Goal: Task Accomplishment & Management: Complete application form

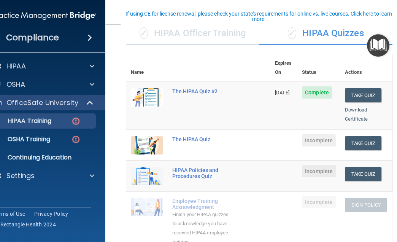
scroll to position [65, 0]
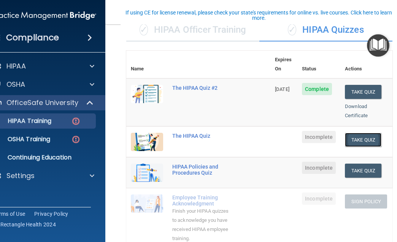
click at [363, 133] on button "Take Quiz" at bounding box center [363, 140] width 37 height 14
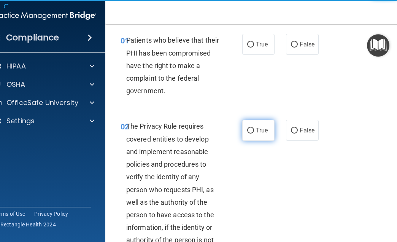
scroll to position [27, 0]
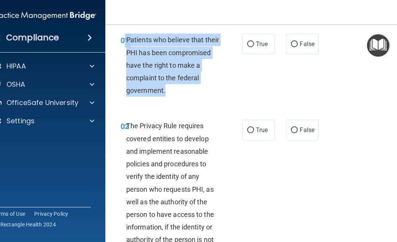
drag, startPoint x: 125, startPoint y: 40, endPoint x: 172, endPoint y: 90, distance: 68.0
click at [172, 90] on div "01 Patients who believe that their PHI has been compromised have the right to m…" at bounding box center [181, 66] width 144 height 67
copy div "1 Patients who believe that their PHI has been compromised have the right to ma…"
click at [203, 100] on div "01 Patients who believe that their PHI has been compromised have the right to m…" at bounding box center [181, 66] width 144 height 67
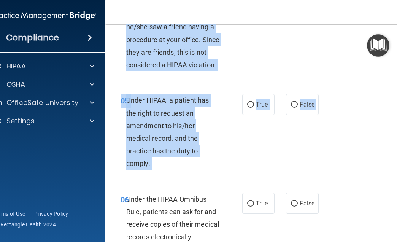
scroll to position [425, 0]
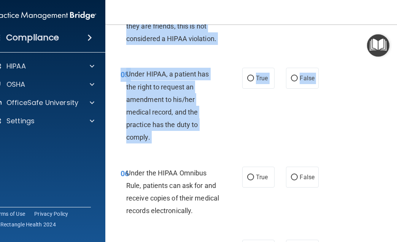
drag, startPoint x: 128, startPoint y: 38, endPoint x: 223, endPoint y: 157, distance: 152.0
copy div "Loremips dol sitamet cons adipi ELI sed doei temporincid utla etd magna al enim…"
click at [267, 106] on div "05 Under HIPAA, a patient has the right to request an amendment to his/her medi…" at bounding box center [259, 107] width 289 height 98
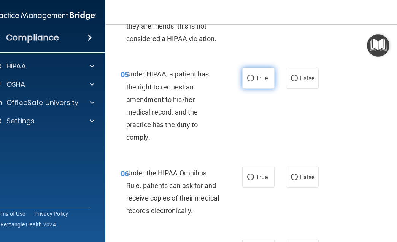
click at [251, 81] on input "True" at bounding box center [250, 79] width 7 height 6
radio input "true"
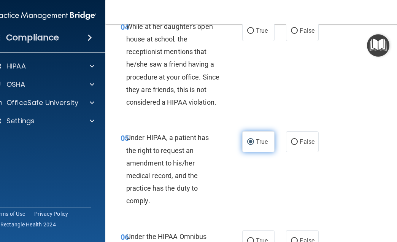
scroll to position [424, 0]
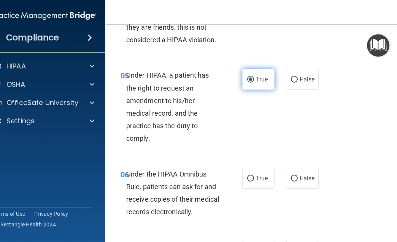
click at [249, 79] on input "True" at bounding box center [250, 80] width 7 height 6
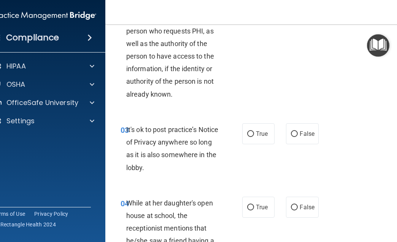
scroll to position [0, 0]
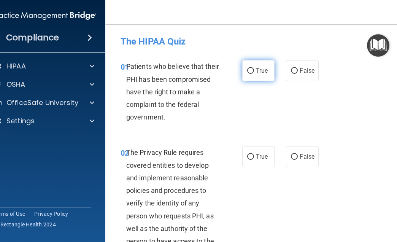
click at [250, 72] on input "True" at bounding box center [250, 71] width 7 height 6
radio input "true"
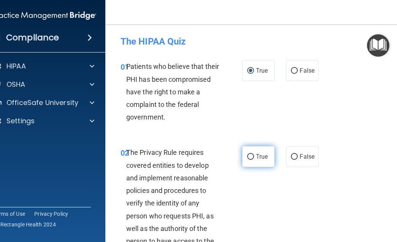
click at [250, 148] on label "True" at bounding box center [258, 156] width 32 height 21
click at [250, 154] on input "True" at bounding box center [250, 157] width 7 height 6
radio input "true"
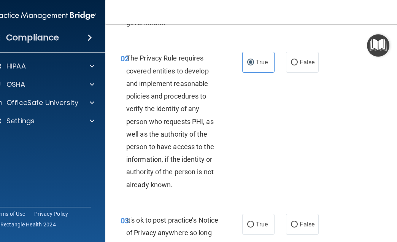
scroll to position [136, 0]
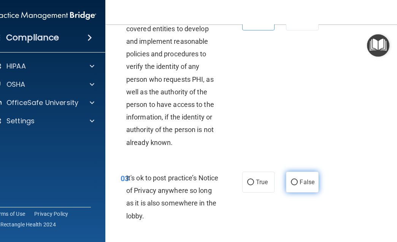
click at [295, 183] on input "False" at bounding box center [294, 182] width 7 height 6
radio input "true"
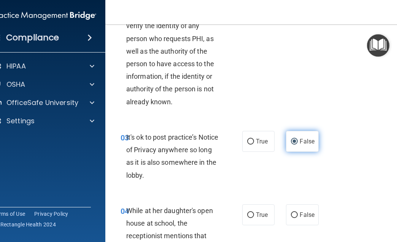
scroll to position [218, 0]
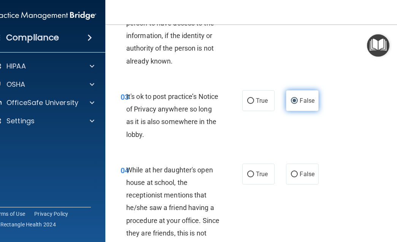
click at [295, 183] on label "False" at bounding box center [302, 173] width 32 height 21
click at [295, 177] on input "False" at bounding box center [294, 174] width 7 height 6
radio input "true"
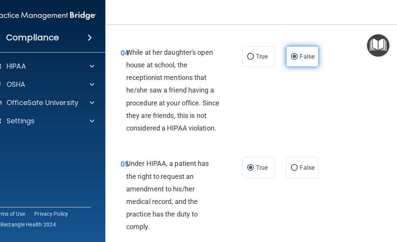
scroll to position [360, 0]
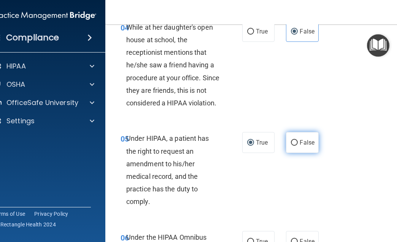
click at [302, 148] on label "False" at bounding box center [302, 142] width 32 height 21
click at [298, 146] on input "False" at bounding box center [294, 143] width 7 height 6
radio input "true"
radio input "false"
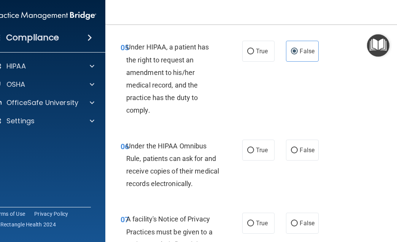
scroll to position [538, 0]
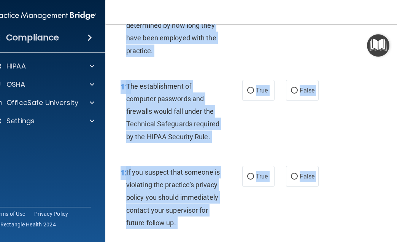
drag, startPoint x: 127, startPoint y: 57, endPoint x: 210, endPoint y: 242, distance: 202.5
click at [210, 241] on html "Compliance HIPAA Documents and Policies Report an Incident Business Associates …" at bounding box center [198, 121] width 397 height 242
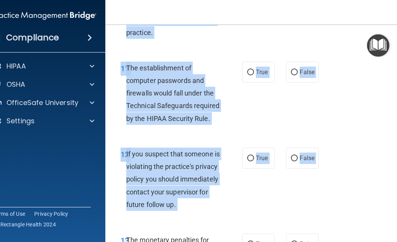
copy div "Under the HIPAA Omnibus Rule, patients can ask for and receive copies of their …"
click at [227, 130] on div "11 The establishment of computer passwords and firewalls would fall under the T…" at bounding box center [259, 95] width 289 height 86
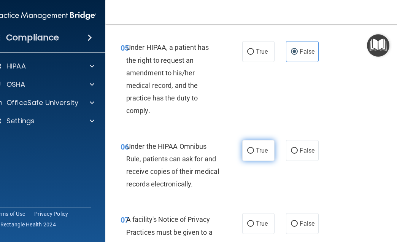
click at [246, 159] on label "True" at bounding box center [258, 150] width 32 height 21
click at [247, 154] on input "True" at bounding box center [250, 151] width 7 height 6
radio input "true"
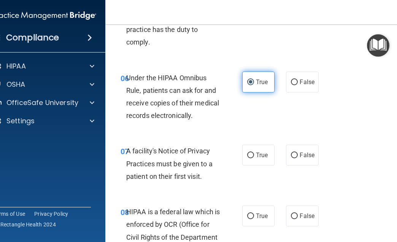
scroll to position [536, 0]
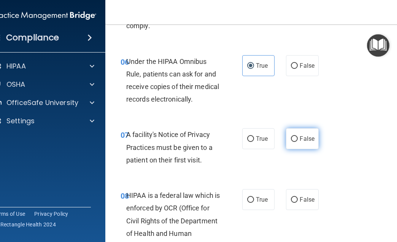
click at [310, 134] on label "False" at bounding box center [302, 138] width 32 height 21
click at [298, 136] on input "False" at bounding box center [294, 139] width 7 height 6
radio input "true"
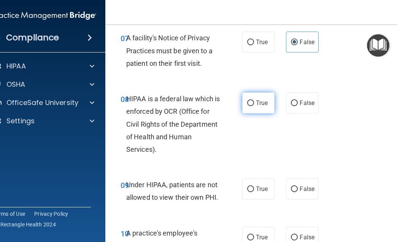
click at [270, 102] on label "True" at bounding box center [258, 102] width 32 height 21
click at [254, 102] on input "True" at bounding box center [250, 103] width 7 height 6
radio input "true"
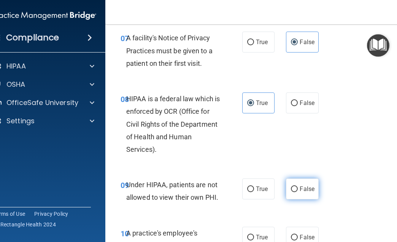
click at [311, 190] on span "False" at bounding box center [307, 188] width 15 height 7
click at [298, 190] on input "False" at bounding box center [294, 189] width 7 height 6
radio input "true"
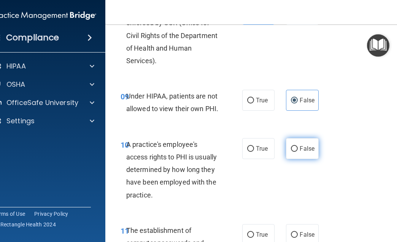
click at [310, 154] on label "False" at bounding box center [302, 148] width 32 height 21
click at [298, 152] on input "False" at bounding box center [294, 149] width 7 height 6
radio input "true"
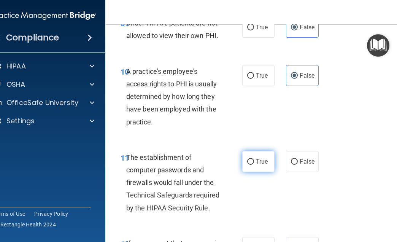
click at [259, 151] on label "True" at bounding box center [258, 161] width 32 height 21
click at [254, 159] on input "True" at bounding box center [250, 162] width 7 height 6
radio input "true"
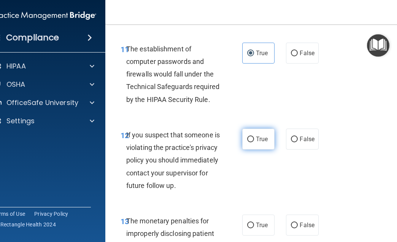
click at [259, 141] on span "True" at bounding box center [262, 138] width 12 height 7
click at [254, 141] on input "True" at bounding box center [250, 139] width 7 height 6
radio input "true"
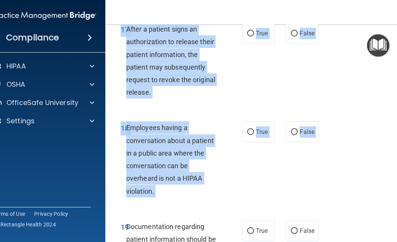
scroll to position [1446, 0]
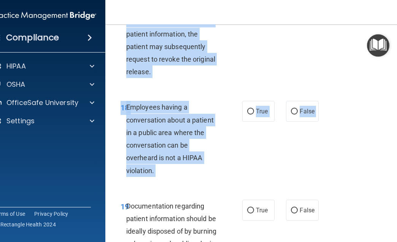
drag, startPoint x: 128, startPoint y: 131, endPoint x: 209, endPoint y: 223, distance: 122.6
copy div "The monetary penalties for improperly disclosing patient health information can…"
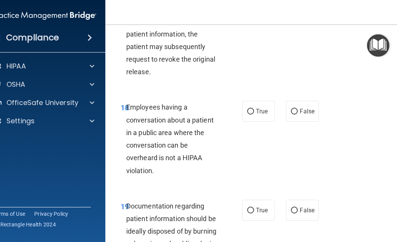
click at [213, 91] on div "17 After a patient signs an authorization to release their patient information,…" at bounding box center [259, 42] width 289 height 98
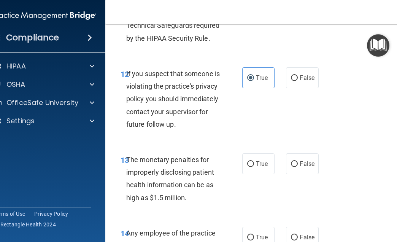
scroll to position [1004, 0]
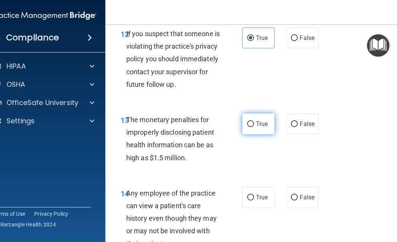
click at [246, 132] on label "True" at bounding box center [258, 123] width 32 height 21
click at [247, 127] on input "True" at bounding box center [250, 124] width 7 height 6
radio input "true"
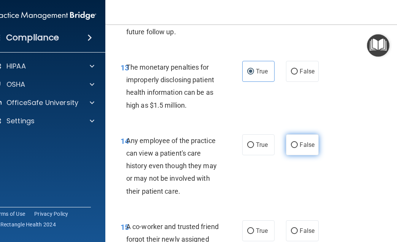
click at [306, 155] on label "False" at bounding box center [302, 144] width 32 height 21
click at [298, 148] on input "False" at bounding box center [294, 145] width 7 height 6
radio input "true"
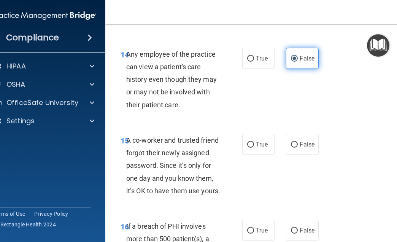
scroll to position [1160, 0]
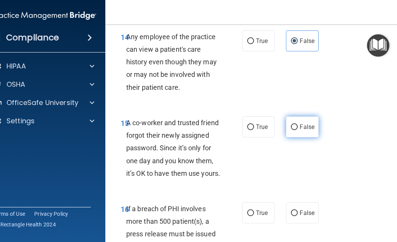
click at [306, 137] on label "False" at bounding box center [302, 126] width 32 height 21
click at [298, 130] on input "False" at bounding box center [294, 127] width 7 height 6
radio input "true"
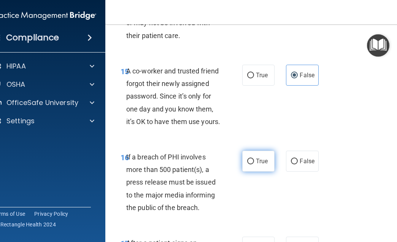
click at [257, 171] on label "True" at bounding box center [258, 161] width 32 height 21
click at [254, 164] on input "True" at bounding box center [250, 162] width 7 height 6
radio input "true"
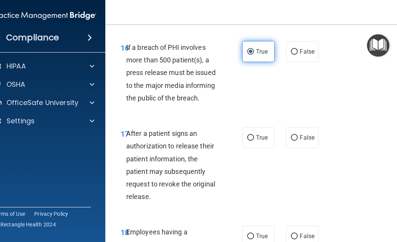
scroll to position [1330, 0]
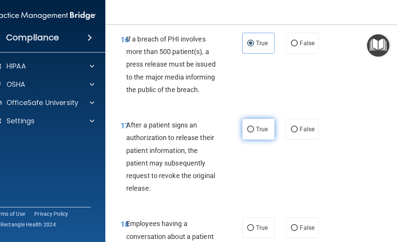
click at [258, 140] on label "True" at bounding box center [258, 129] width 32 height 21
click at [254, 132] on input "True" at bounding box center [250, 130] width 7 height 6
radio input "true"
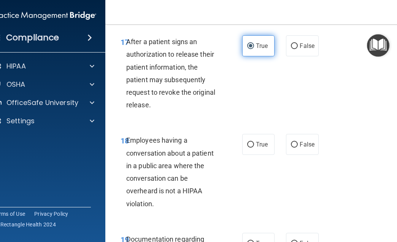
scroll to position [1428, 0]
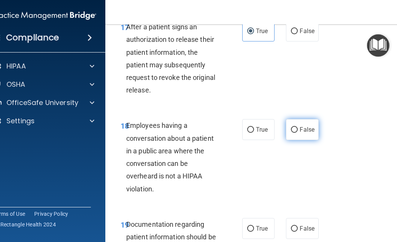
click at [302, 140] on label "False" at bounding box center [302, 129] width 32 height 21
click at [298, 133] on input "False" at bounding box center [294, 130] width 7 height 6
radio input "true"
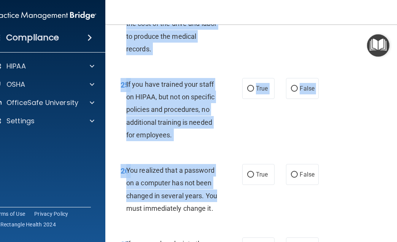
scroll to position [2208, 0]
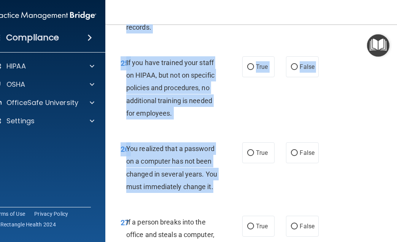
drag, startPoint x: 128, startPoint y: 92, endPoint x: 222, endPoint y: 240, distance: 175.3
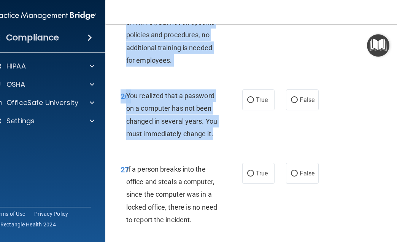
scroll to position [2270, 0]
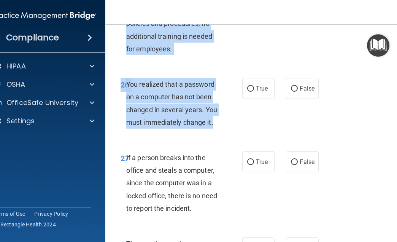
copy div "Documentation regarding patient information should be ideally disposed of by bu…"
click at [235, 59] on div "25 If you have trained your staff on HIPAA, but not on specific policies and pr…" at bounding box center [181, 25] width 144 height 67
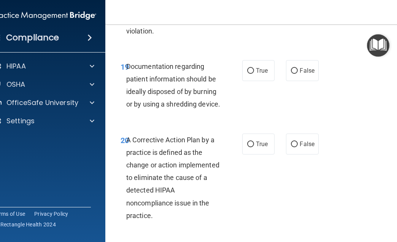
scroll to position [1587, 0]
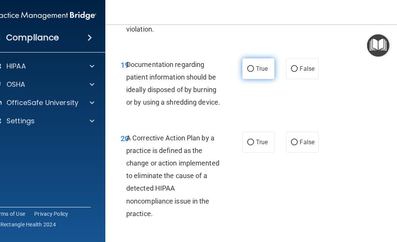
click at [254, 72] on input "True" at bounding box center [250, 69] width 7 height 6
radio input "true"
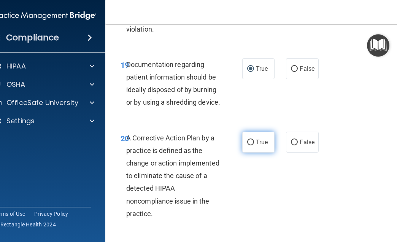
click at [253, 145] on input "True" at bounding box center [250, 143] width 7 height 6
radio input "true"
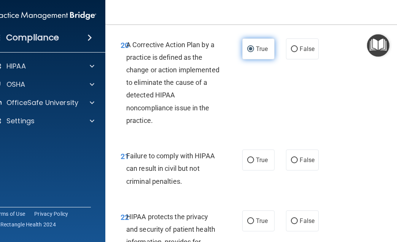
scroll to position [1716, 0]
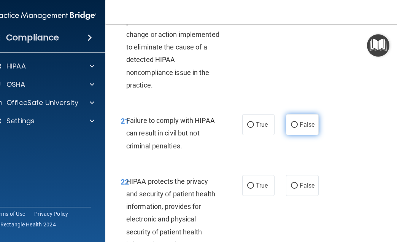
click at [300, 135] on label "False" at bounding box center [302, 124] width 32 height 21
click at [298, 128] on input "False" at bounding box center [294, 125] width 7 height 6
radio input "true"
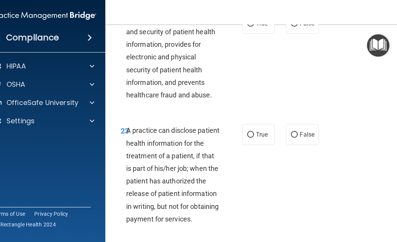
scroll to position [1878, 0]
click at [264, 27] on span "True" at bounding box center [262, 22] width 12 height 7
click at [254, 26] on input "True" at bounding box center [250, 24] width 7 height 6
radio input "true"
click at [306, 144] on label "False" at bounding box center [302, 134] width 32 height 21
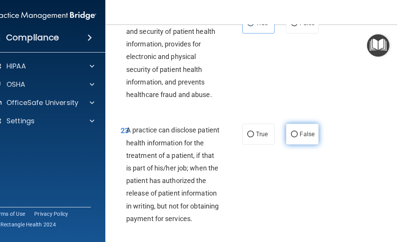
click at [298, 137] on input "False" at bounding box center [294, 135] width 7 height 6
radio input "true"
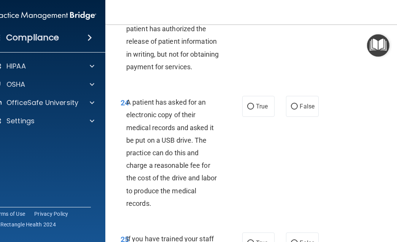
scroll to position [2040, 0]
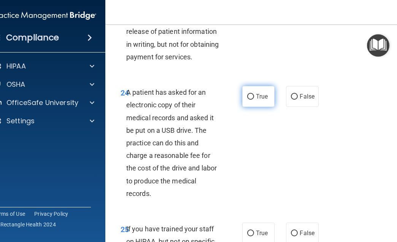
click at [260, 100] on span "True" at bounding box center [262, 96] width 12 height 7
click at [254, 100] on input "True" at bounding box center [250, 97] width 7 height 6
radio input "true"
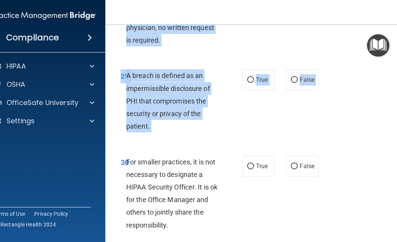
scroll to position [2640, 0]
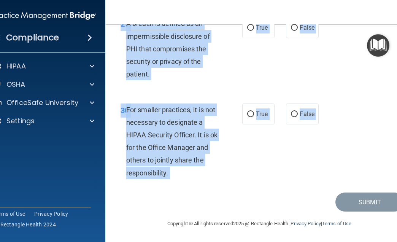
drag, startPoint x: 125, startPoint y: 63, endPoint x: 210, endPoint y: 197, distance: 158.4
copy main "5 If you have trained your staff on HIPAA, but not on specific policies and pro…"
click at [173, 192] on div "30 For smaller practices, it is not necessary to designate a HIPAA Security Off…" at bounding box center [259, 143] width 289 height 98
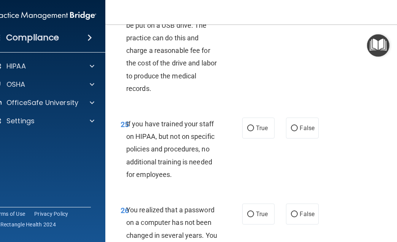
scroll to position [2173, 0]
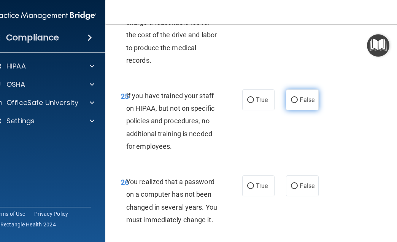
click at [300, 110] on label "False" at bounding box center [302, 99] width 32 height 21
click at [298, 103] on input "False" at bounding box center [294, 100] width 7 height 6
radio input "true"
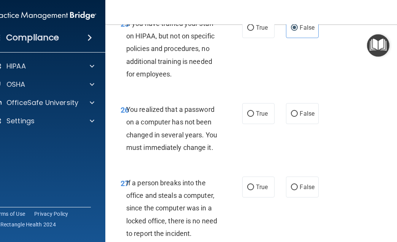
scroll to position [2258, 0]
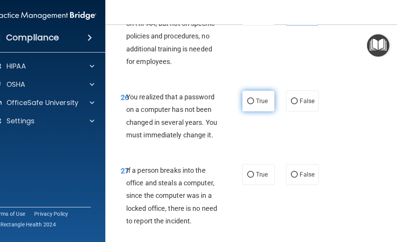
click at [258, 105] on span "True" at bounding box center [262, 100] width 12 height 7
click at [254, 104] on input "True" at bounding box center [250, 101] width 7 height 6
radio input "true"
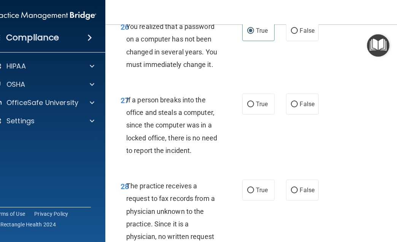
scroll to position [2328, 0]
click at [311, 41] on label "False" at bounding box center [302, 30] width 32 height 21
click at [298, 33] on input "False" at bounding box center [294, 31] width 7 height 6
radio input "true"
radio input "false"
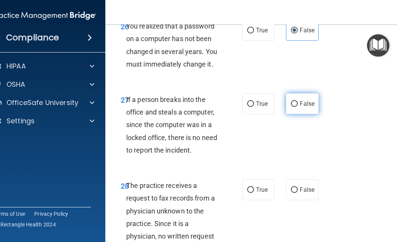
click at [308, 114] on label "False" at bounding box center [302, 103] width 32 height 21
click at [298, 107] on input "False" at bounding box center [294, 104] width 7 height 6
radio input "true"
click at [308, 114] on label "False" at bounding box center [302, 103] width 32 height 21
click at [298, 107] on input "False" at bounding box center [294, 104] width 7 height 6
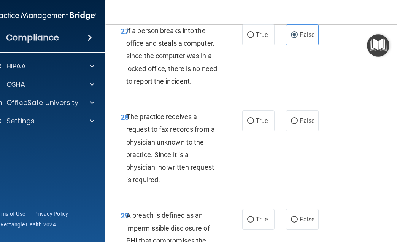
scroll to position [2444, 0]
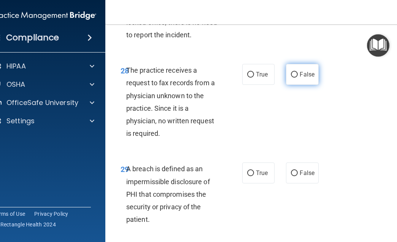
click at [299, 85] on label "False" at bounding box center [302, 74] width 32 height 21
click at [298, 78] on input "False" at bounding box center [294, 75] width 7 height 6
radio input "true"
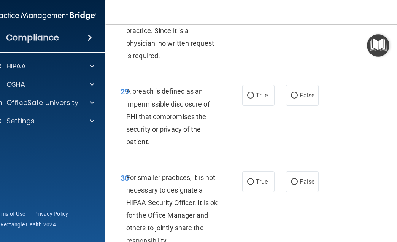
scroll to position [2544, 0]
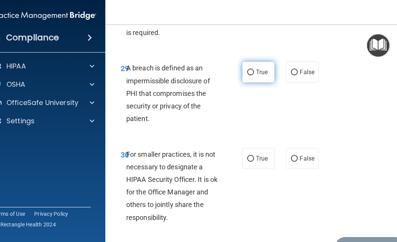
click at [266, 83] on label "True" at bounding box center [258, 72] width 32 height 21
click at [254, 75] on input "True" at bounding box center [250, 73] width 7 height 6
radio input "true"
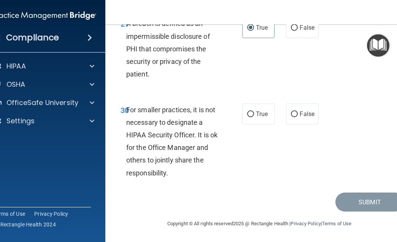
scroll to position [2626, 0]
click at [312, 124] on label "False" at bounding box center [302, 113] width 32 height 21
click at [298, 117] on input "False" at bounding box center [294, 114] width 7 height 6
radio input "true"
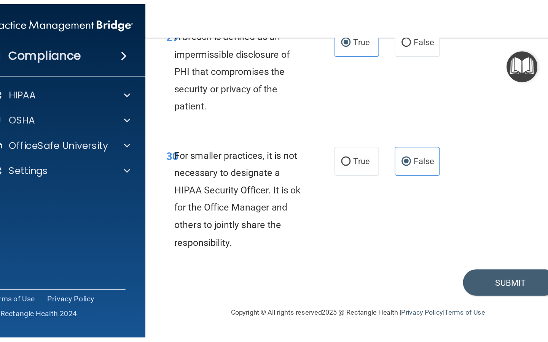
scroll to position [2640, 0]
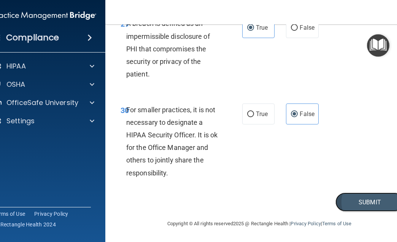
click at [366, 200] on button "Submit" at bounding box center [369, 201] width 68 height 19
click at [369, 201] on button "Submit" at bounding box center [369, 201] width 68 height 19
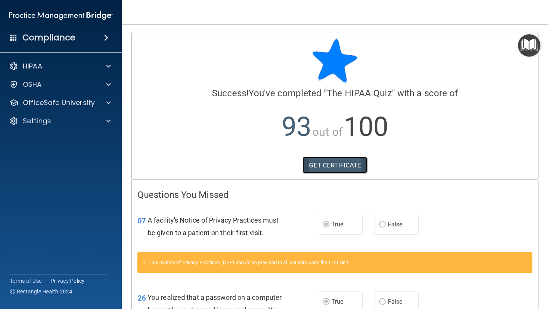
click at [318, 163] on link "GET CERTIFICATE" at bounding box center [334, 165] width 65 height 17
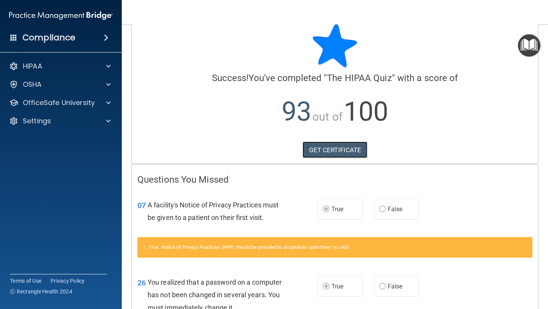
scroll to position [19, 0]
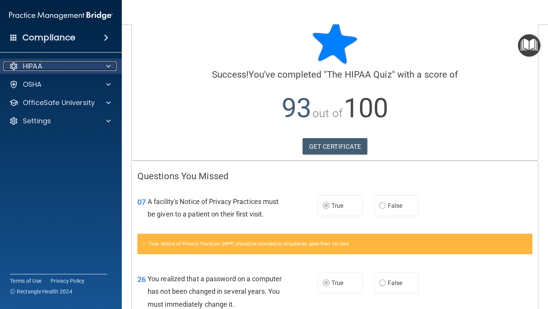
click at [76, 69] on div "HIPAA" at bounding box center [50, 66] width 94 height 9
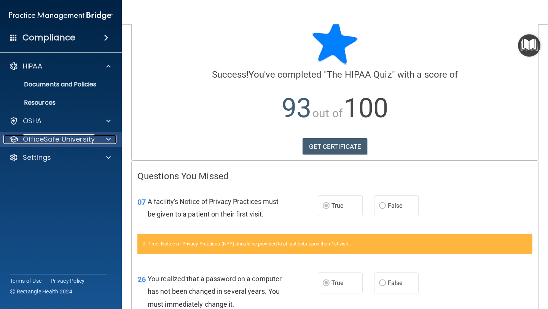
click at [71, 138] on p "OfficeSafe University" at bounding box center [59, 139] width 72 height 9
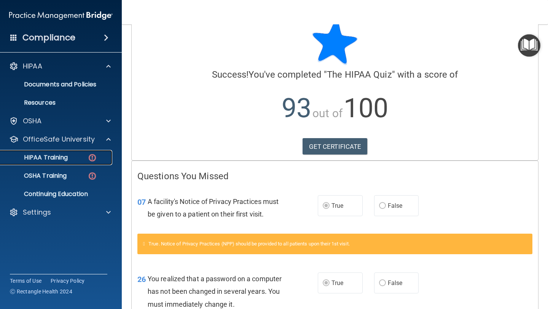
click at [64, 157] on p "HIPAA Training" at bounding box center [36, 158] width 63 height 8
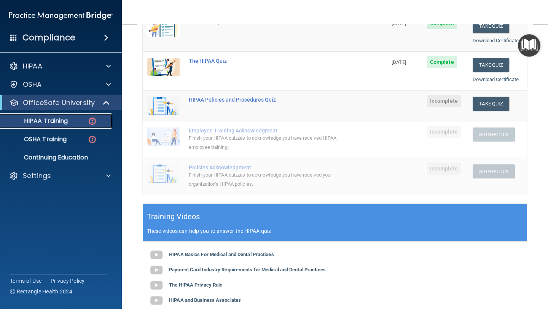
scroll to position [127, 0]
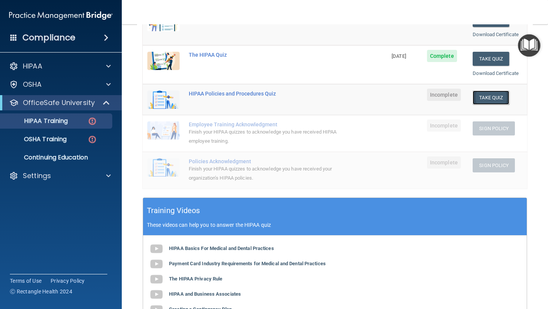
click at [397, 96] on button "Take Quiz" at bounding box center [490, 97] width 37 height 14
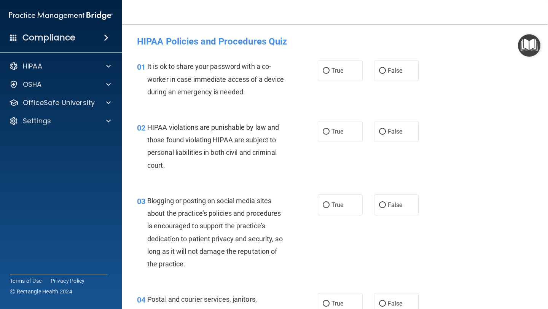
click at [147, 66] on div "01" at bounding box center [139, 67] width 16 height 14
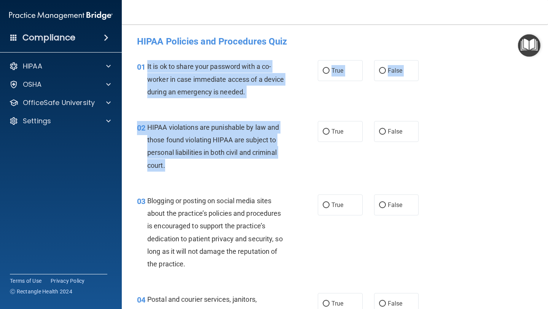
drag, startPoint x: 147, startPoint y: 66, endPoint x: 263, endPoint y: 165, distance: 152.4
click at [263, 165] on div "HIPAA violations are punishable by law and those found violating HIPAA are subj…" at bounding box center [219, 146] width 144 height 51
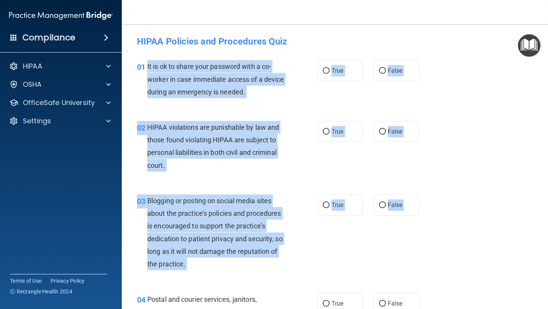
drag, startPoint x: 148, startPoint y: 65, endPoint x: 245, endPoint y: 285, distance: 240.7
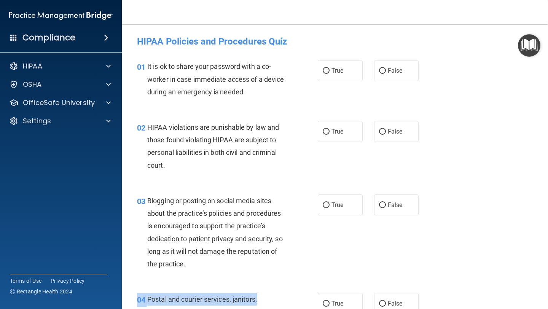
drag, startPoint x: 245, startPoint y: 286, endPoint x: 260, endPoint y: 304, distance: 23.8
click at [236, 241] on div "03 Blogging or posting on social media sites about the practice’s policies and …" at bounding box center [334, 234] width 407 height 98
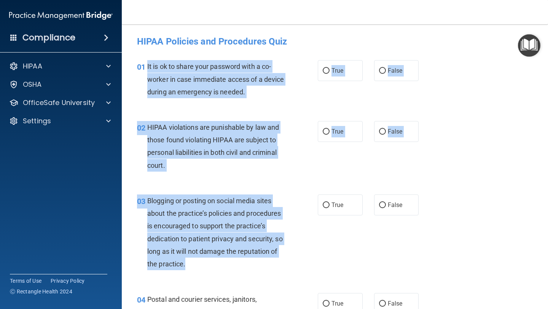
drag, startPoint x: 191, startPoint y: 264, endPoint x: 146, endPoint y: 63, distance: 205.7
copy div "It is ok to share your password with a co-worker in case immediate access of a …"
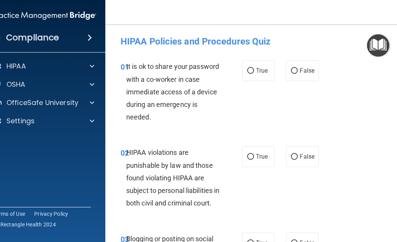
click at [314, 102] on div "01 It is ok to share your password with a co-worker in case immediate access of…" at bounding box center [259, 94] width 289 height 86
click at [306, 78] on label "False" at bounding box center [302, 70] width 32 height 21
click at [298, 74] on input "False" at bounding box center [294, 71] width 7 height 6
radio input "true"
click at [261, 167] on div "02 HIPAA violations are punishable by law and those found violating HIPAA are s…" at bounding box center [259, 179] width 289 height 86
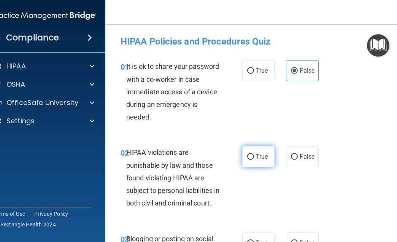
click at [261, 163] on label "True" at bounding box center [258, 156] width 32 height 21
click at [254, 160] on input "True" at bounding box center [250, 157] width 7 height 6
radio input "true"
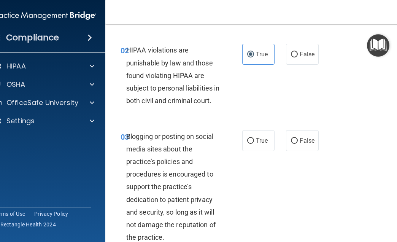
scroll to position [103, 0]
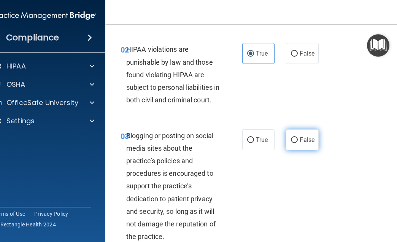
click at [310, 143] on span "False" at bounding box center [307, 139] width 15 height 7
click at [298, 143] on input "False" at bounding box center [294, 140] width 7 height 6
radio input "true"
click at [310, 143] on span "False" at bounding box center [307, 139] width 15 height 7
click at [298, 143] on input "False" at bounding box center [294, 140] width 7 height 6
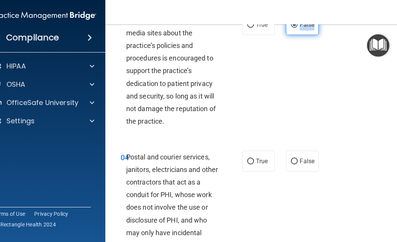
scroll to position [264, 0]
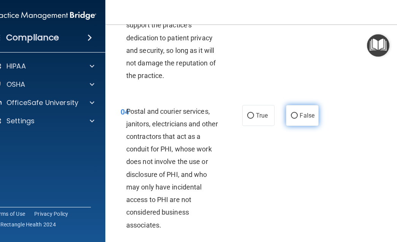
click at [289, 126] on label "False" at bounding box center [302, 115] width 32 height 21
click at [291, 119] on input "False" at bounding box center [294, 116] width 7 height 6
radio input "true"
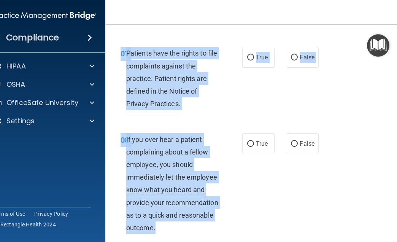
scroll to position [737, 0]
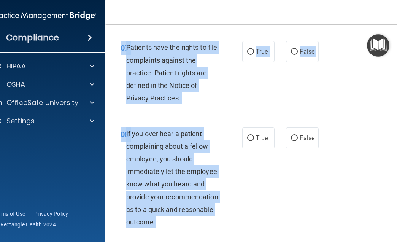
drag, startPoint x: 127, startPoint y: 89, endPoint x: 227, endPoint y: 233, distance: 175.1
copy div "Postal and courier services, janitors, electricians and other contractors that …"
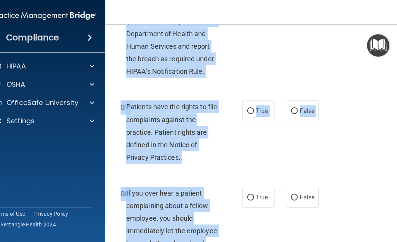
scroll to position [645, 0]
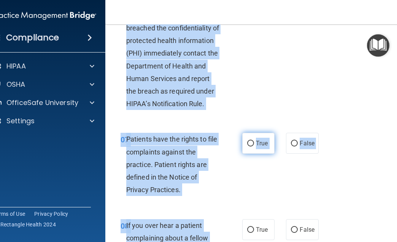
click at [267, 154] on label "True" at bounding box center [258, 143] width 32 height 21
click at [254, 146] on input "True" at bounding box center [250, 144] width 7 height 6
radio input "true"
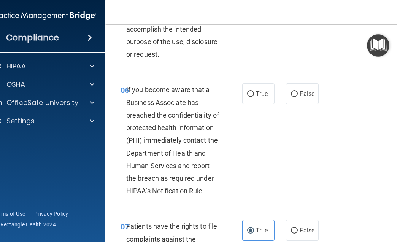
click at [274, 139] on div "06 If you become aware that a Business Associate has breached the confidentiali…" at bounding box center [259, 142] width 289 height 136
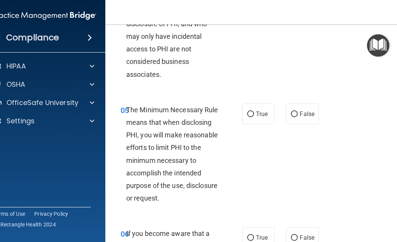
scroll to position [419, 0]
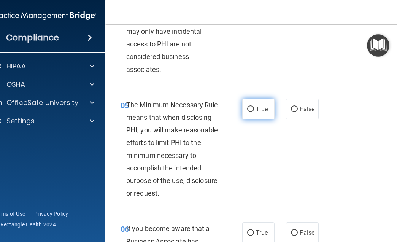
click at [261, 113] on span "True" at bounding box center [262, 108] width 12 height 7
click at [254, 112] on input "True" at bounding box center [250, 109] width 7 height 6
radio input "true"
click at [261, 113] on span "True" at bounding box center [262, 108] width 12 height 7
click at [254, 112] on input "True" at bounding box center [250, 109] width 7 height 6
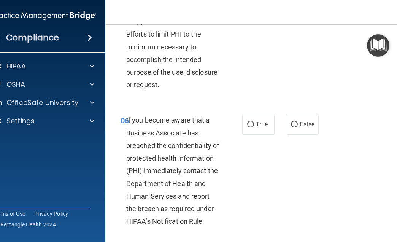
scroll to position [537, 0]
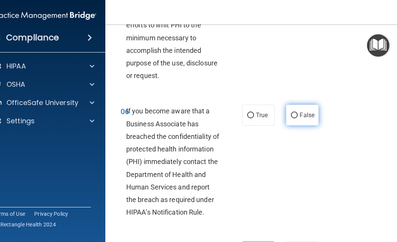
click at [300, 119] on label "False" at bounding box center [302, 115] width 32 height 21
click at [298, 118] on input "False" at bounding box center [294, 116] width 7 height 6
radio input "true"
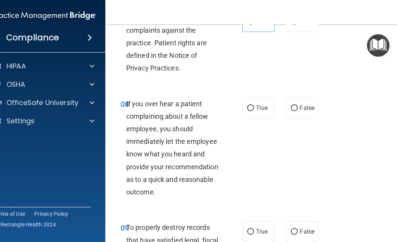
scroll to position [776, 0]
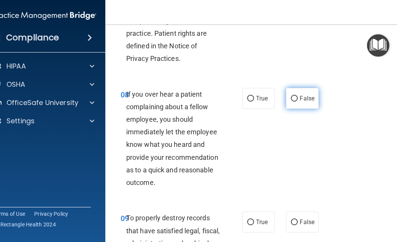
click at [302, 109] on label "False" at bounding box center [302, 98] width 32 height 21
click at [298, 102] on input "False" at bounding box center [294, 99] width 7 height 6
radio input "true"
click at [302, 109] on label "False" at bounding box center [302, 98] width 32 height 21
click at [298, 102] on input "False" at bounding box center [294, 99] width 7 height 6
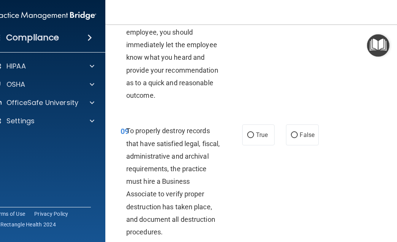
scroll to position [898, 0]
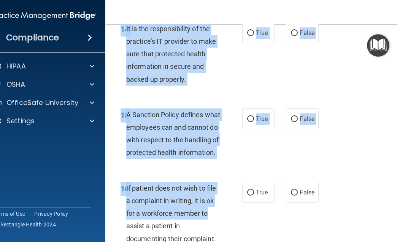
drag, startPoint x: 127, startPoint y: 108, endPoint x: 221, endPoint y: 239, distance: 161.5
click at [222, 239] on div "01 It is ok to share your password with a co-worker in case immediate access of…" at bounding box center [259, 32] width 289 height 2983
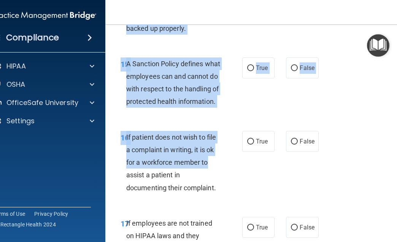
scroll to position [1570, 0]
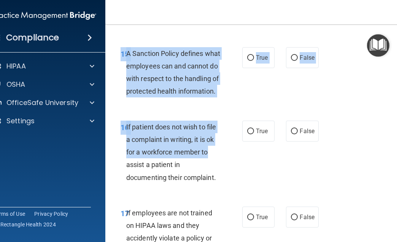
copy div "To properly destroy records that have satisfied legal, fiscal, administrative a…"
click at [287, 111] on div "15 A Sanction Policy defines what employees can and cannot do with respect to t…" at bounding box center [259, 74] width 289 height 73
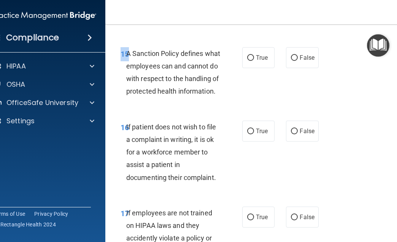
click at [287, 111] on div "15 A Sanction Policy defines what employees can and cannot do with respect to t…" at bounding box center [259, 74] width 289 height 73
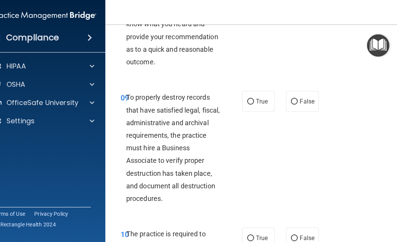
scroll to position [922, 0]
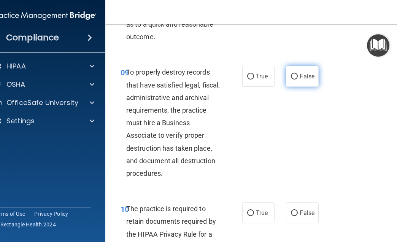
click at [301, 80] on span "False" at bounding box center [307, 76] width 15 height 7
click at [298, 79] on input "False" at bounding box center [294, 77] width 7 height 6
radio input "true"
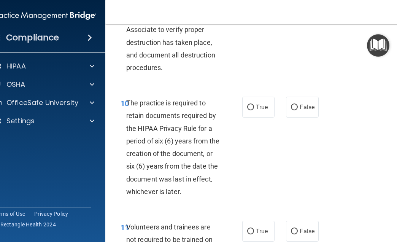
scroll to position [1027, 0]
click at [258, 111] on span "True" at bounding box center [262, 107] width 12 height 7
click at [254, 111] on input "True" at bounding box center [250, 108] width 7 height 6
radio input "true"
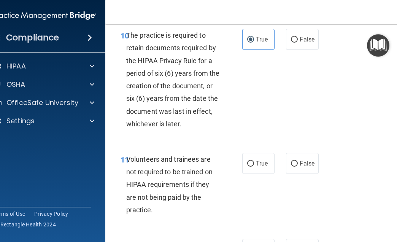
scroll to position [1119, 0]
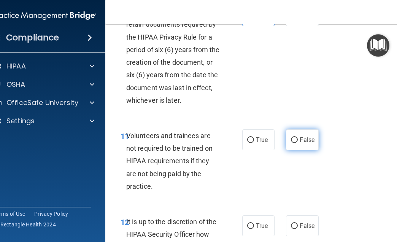
click at [308, 143] on span "False" at bounding box center [307, 139] width 15 height 7
click at [298, 143] on input "False" at bounding box center [294, 140] width 7 height 6
radio input "true"
click at [308, 143] on span "False" at bounding box center [307, 139] width 15 height 7
click at [298, 143] on input "False" at bounding box center [294, 140] width 7 height 6
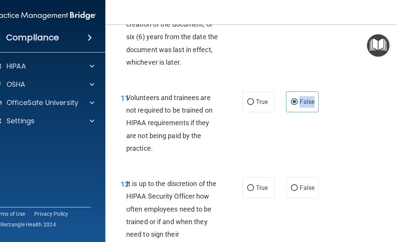
scroll to position [1252, 0]
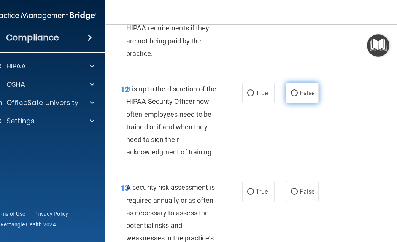
click at [304, 103] on label "False" at bounding box center [302, 93] width 32 height 21
click at [298, 96] on input "False" at bounding box center [294, 93] width 7 height 6
radio input "true"
click at [304, 103] on label "False" at bounding box center [302, 93] width 32 height 21
click at [298, 96] on input "False" at bounding box center [294, 93] width 7 height 6
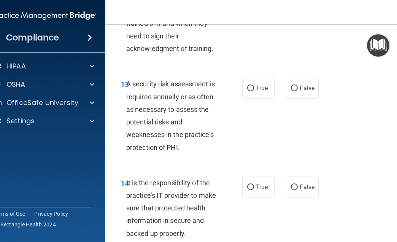
scroll to position [1364, 0]
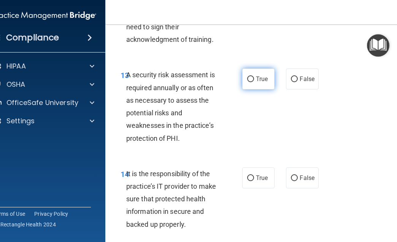
click at [264, 83] on span "True" at bounding box center [262, 78] width 12 height 7
click at [254, 82] on input "True" at bounding box center [250, 79] width 7 height 6
radio input "true"
click at [264, 83] on span "True" at bounding box center [262, 78] width 12 height 7
click at [254, 82] on input "True" at bounding box center [250, 79] width 7 height 6
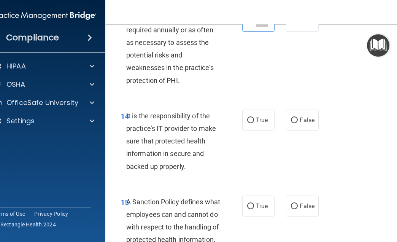
scroll to position [1421, 0]
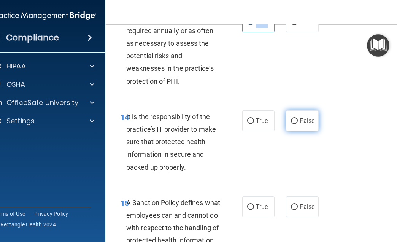
click at [312, 124] on span "False" at bounding box center [307, 120] width 15 height 7
click at [298, 124] on input "False" at bounding box center [294, 121] width 7 height 6
radio input "true"
click at [312, 124] on span "False" at bounding box center [307, 120] width 15 height 7
click at [298, 124] on input "False" at bounding box center [294, 121] width 7 height 6
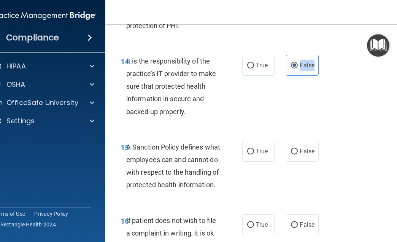
scroll to position [1482, 0]
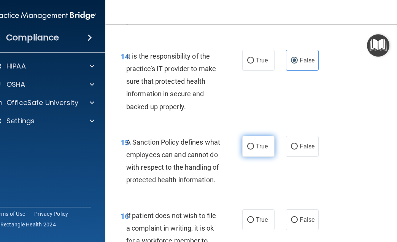
click at [258, 150] on span "True" at bounding box center [262, 146] width 12 height 7
click at [254, 149] on input "True" at bounding box center [250, 147] width 7 height 6
radio input "true"
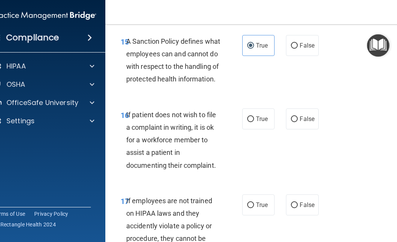
scroll to position [1585, 0]
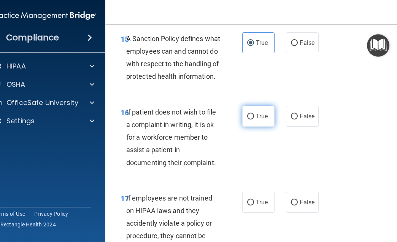
click at [252, 119] on input "True" at bounding box center [250, 117] width 7 height 6
radio input "true"
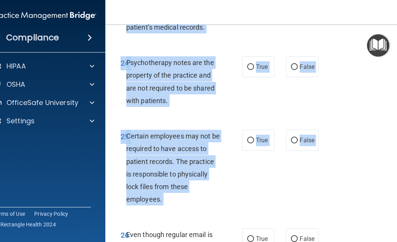
scroll to position [2427, 0]
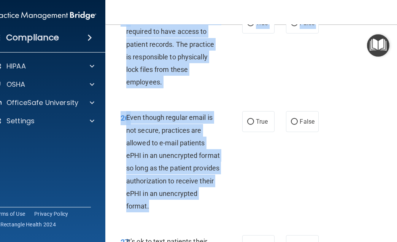
drag, startPoint x: 128, startPoint y: 95, endPoint x: 217, endPoint y: 234, distance: 164.8
copy div "f employees are not trained on HIPAA laws and they accidently violate a policy …"
click at [293, 102] on div "25 Certain employees may not be required to have access to patient records. The…" at bounding box center [259, 52] width 289 height 98
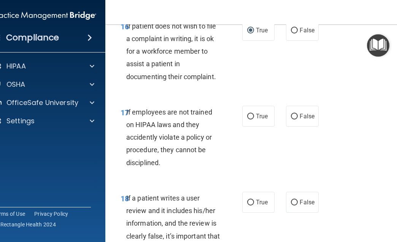
scroll to position [1673, 0]
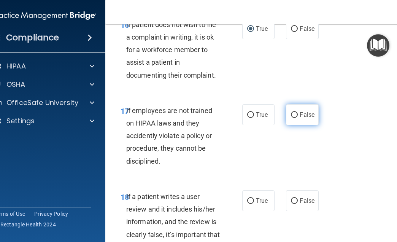
click at [303, 118] on span "False" at bounding box center [307, 114] width 15 height 7
click at [298, 118] on input "False" at bounding box center [294, 115] width 7 height 6
radio input "true"
click at [303, 118] on span "False" at bounding box center [307, 114] width 15 height 7
click at [298, 118] on input "False" at bounding box center [294, 115] width 7 height 6
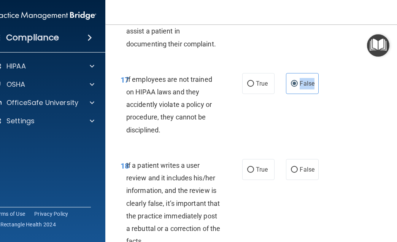
scroll to position [1715, 0]
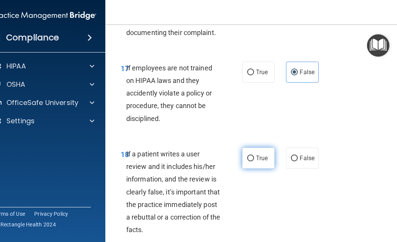
click at [260, 162] on span "True" at bounding box center [262, 157] width 12 height 7
click at [254, 161] on input "True" at bounding box center [250, 159] width 7 height 6
radio input "true"
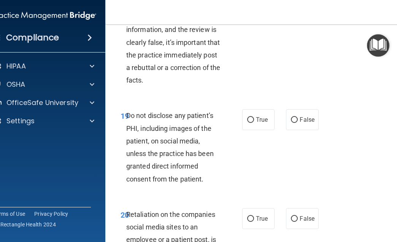
scroll to position [1865, 0]
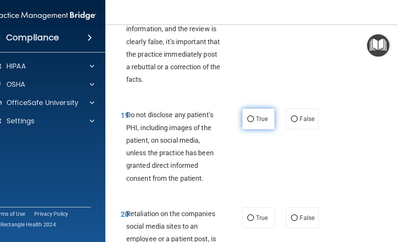
click at [250, 122] on input "True" at bounding box center [250, 119] width 7 height 6
radio input "true"
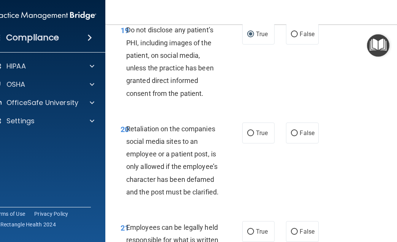
scroll to position [2013, 0]
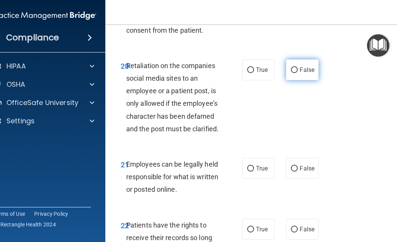
click at [304, 73] on span "False" at bounding box center [307, 69] width 15 height 7
click at [298, 73] on input "False" at bounding box center [294, 70] width 7 height 6
radio input "true"
click at [304, 73] on span "False" at bounding box center [307, 69] width 15 height 7
click at [298, 73] on input "False" at bounding box center [294, 70] width 7 height 6
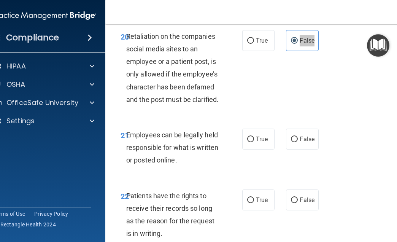
scroll to position [2043, 0]
click at [261, 142] on span "True" at bounding box center [262, 138] width 12 height 7
click at [254, 142] on input "True" at bounding box center [250, 139] width 7 height 6
radio input "true"
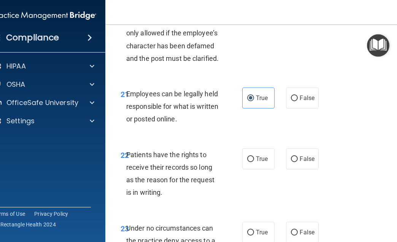
scroll to position [2096, 0]
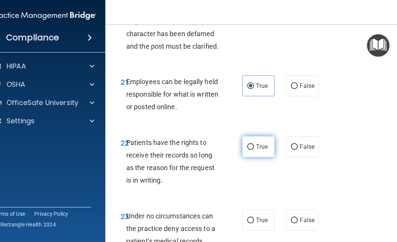
click at [261, 150] on span "True" at bounding box center [262, 146] width 12 height 7
click at [254, 150] on input "True" at bounding box center [250, 147] width 7 height 6
radio input "true"
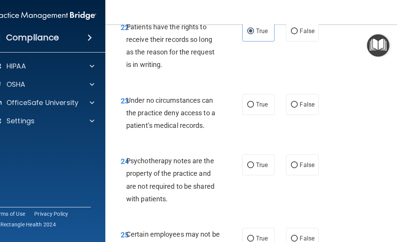
scroll to position [2214, 0]
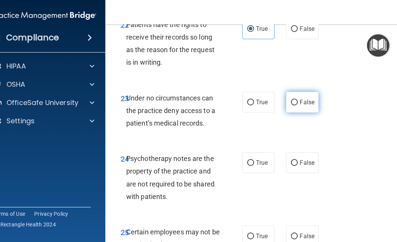
click at [307, 106] on span "False" at bounding box center [307, 101] width 15 height 7
click at [298, 105] on input "False" at bounding box center [294, 103] width 7 height 6
radio input "true"
click at [307, 106] on span "False" at bounding box center [307, 101] width 15 height 7
click at [298, 105] on input "False" at bounding box center [294, 103] width 7 height 6
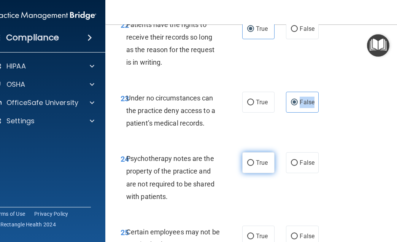
click at [264, 166] on span "True" at bounding box center [262, 162] width 12 height 7
click at [254, 166] on input "True" at bounding box center [250, 163] width 7 height 6
radio input "true"
click at [264, 166] on span "True" at bounding box center [262, 162] width 12 height 7
click at [254, 166] on input "True" at bounding box center [250, 163] width 7 height 6
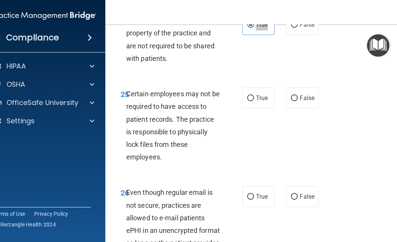
scroll to position [2351, 0]
click at [263, 102] on span "True" at bounding box center [262, 98] width 12 height 7
click at [254, 102] on input "True" at bounding box center [250, 99] width 7 height 6
radio input "true"
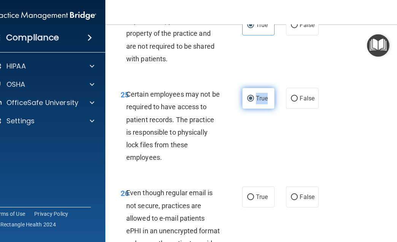
click at [263, 102] on span "True" at bounding box center [262, 98] width 12 height 7
click at [254, 102] on input "True" at bounding box center [250, 99] width 7 height 6
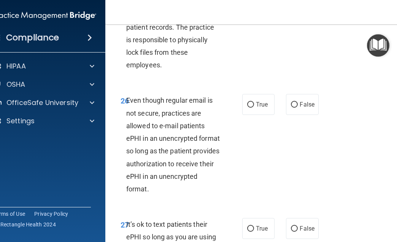
scroll to position [2445, 0]
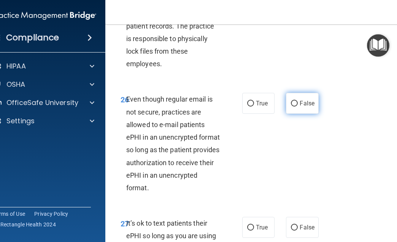
click at [300, 107] on span "False" at bounding box center [307, 103] width 15 height 7
click at [298, 106] on input "False" at bounding box center [294, 104] width 7 height 6
radio input "true"
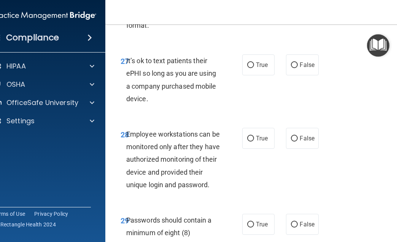
scroll to position [2608, 0]
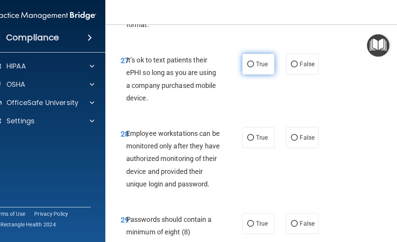
click at [262, 75] on label "True" at bounding box center [258, 64] width 32 height 21
click at [254, 67] on input "True" at bounding box center [250, 65] width 7 height 6
radio input "true"
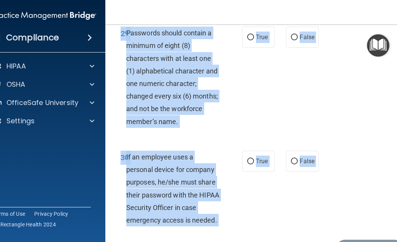
scroll to position [2867, 0]
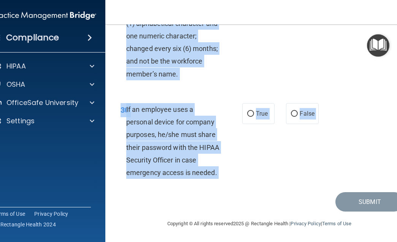
drag, startPoint x: 128, startPoint y: 76, endPoint x: 212, endPoint y: 200, distance: 149.3
click at [248, 177] on div "30 If an employee uses a personal device for company purposes, he/she must shar…" at bounding box center [181, 142] width 144 height 79
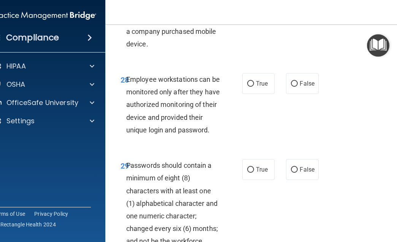
scroll to position [2663, 0]
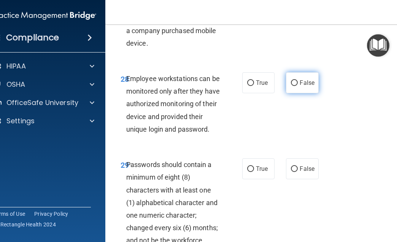
click at [307, 86] on span "False" at bounding box center [307, 82] width 15 height 7
click at [298, 86] on input "False" at bounding box center [294, 83] width 7 height 6
radio input "true"
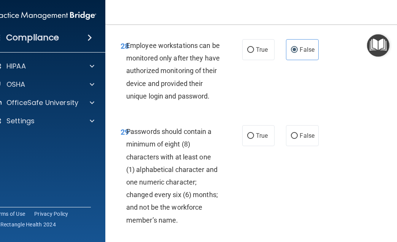
scroll to position [2736, 0]
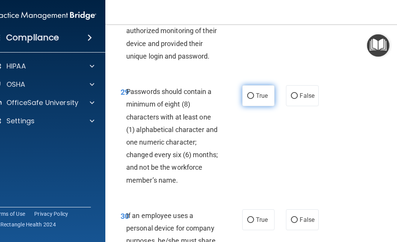
click at [261, 106] on label "True" at bounding box center [258, 95] width 32 height 21
click at [254, 99] on input "True" at bounding box center [250, 96] width 7 height 6
radio input "true"
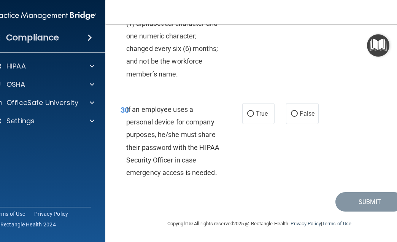
scroll to position [2862, 0]
click at [308, 123] on label "False" at bounding box center [302, 113] width 32 height 21
click at [298, 117] on input "False" at bounding box center [294, 114] width 7 height 6
radio input "true"
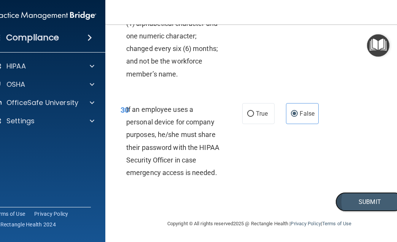
click at [359, 208] on button "Submit" at bounding box center [369, 201] width 68 height 19
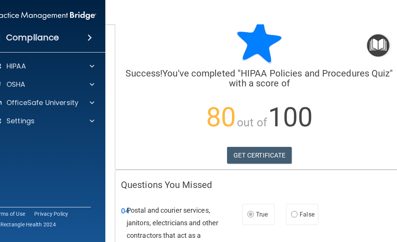
scroll to position [34, 0]
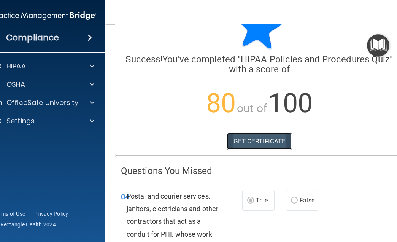
click at [274, 141] on link "GET CERTIFICATE" at bounding box center [259, 141] width 65 height 17
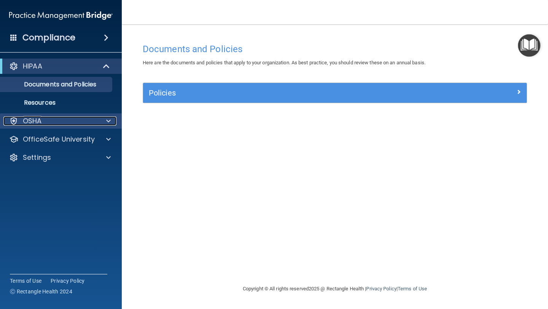
click at [108, 125] on span at bounding box center [108, 120] width 5 height 9
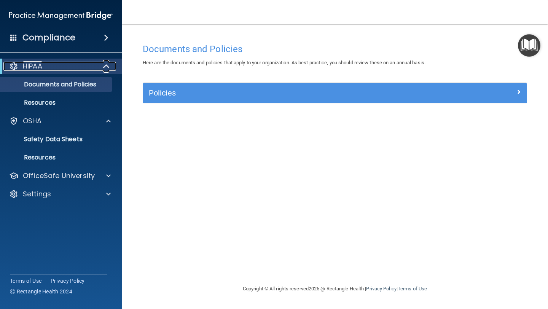
click at [84, 64] on div "HIPAA" at bounding box center [50, 66] width 94 height 9
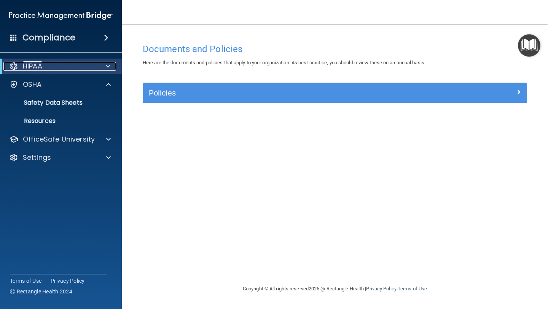
click at [84, 64] on div "HIPAA" at bounding box center [50, 66] width 94 height 9
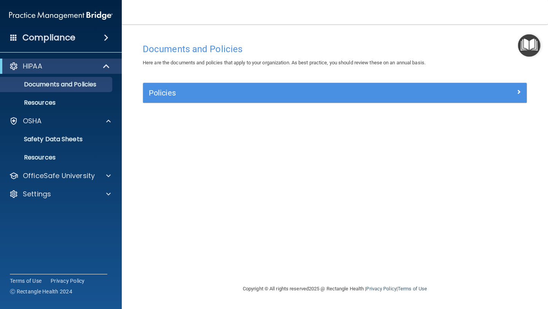
click at [14, 37] on span at bounding box center [13, 37] width 7 height 7
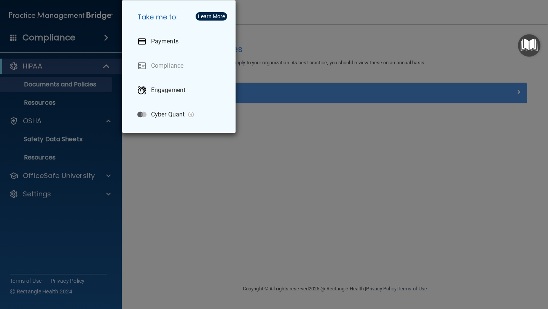
click at [148, 169] on div "Take me to: Payments Compliance Engagement Cyber Quant" at bounding box center [274, 154] width 548 height 309
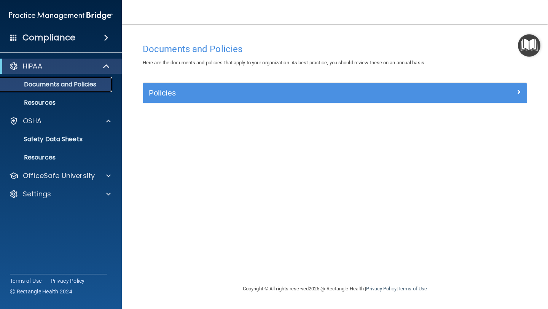
click at [75, 84] on p "Documents and Policies" at bounding box center [57, 85] width 104 height 8
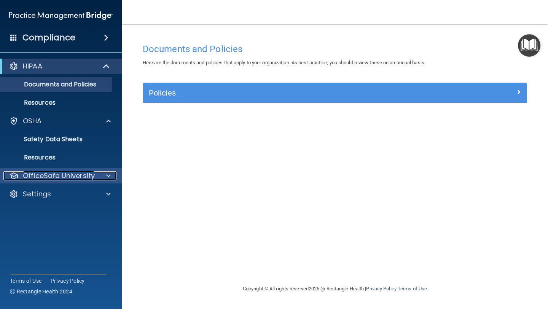
click at [92, 179] on p "OfficeSafe University" at bounding box center [59, 175] width 72 height 9
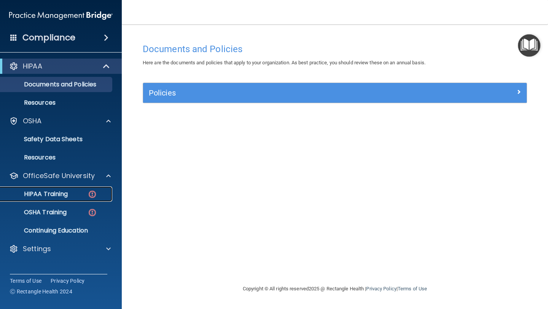
click at [70, 196] on div "HIPAA Training" at bounding box center [57, 194] width 104 height 8
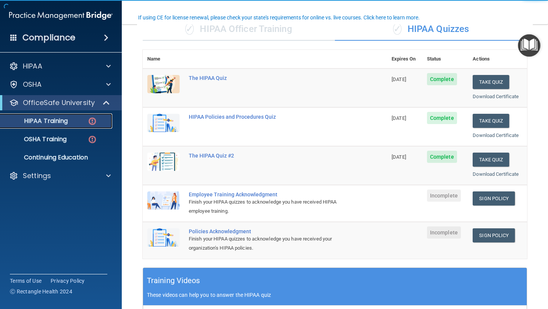
scroll to position [92, 0]
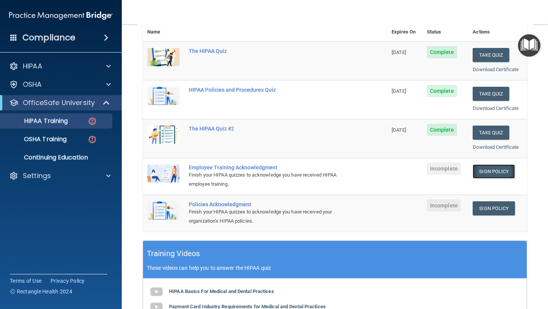
click at [397, 173] on link "Sign Policy" at bounding box center [493, 171] width 42 height 14
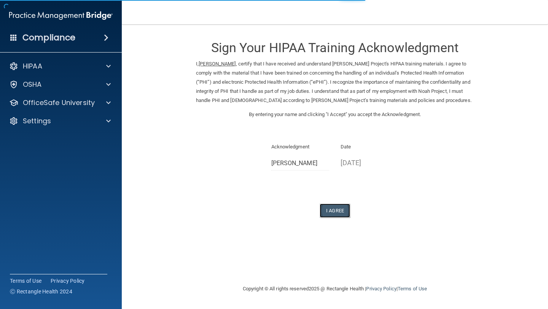
click at [331, 207] on button "I Agree" at bounding box center [334, 210] width 30 height 14
click at [331, 211] on button "I Agree" at bounding box center [334, 210] width 30 height 14
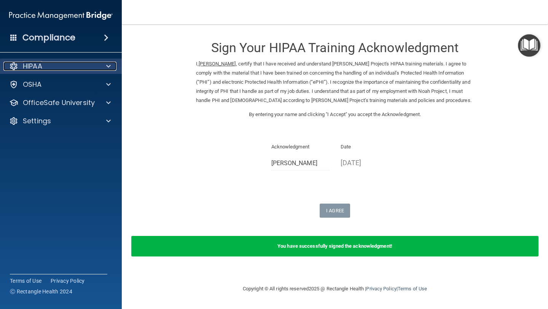
click at [73, 68] on div "HIPAA" at bounding box center [50, 66] width 94 height 9
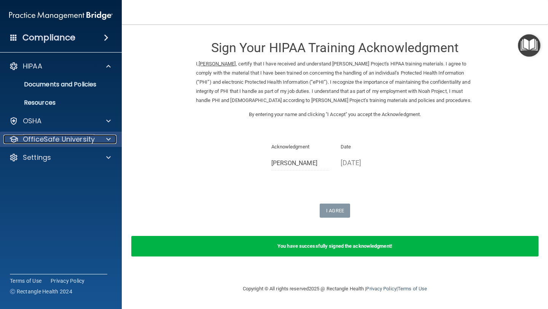
click at [75, 136] on p "OfficeSafe University" at bounding box center [59, 139] width 72 height 9
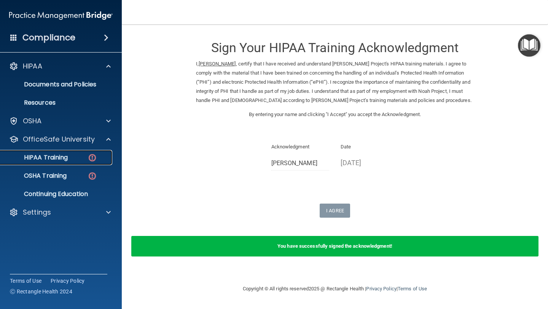
click at [72, 159] on div "HIPAA Training" at bounding box center [57, 158] width 104 height 8
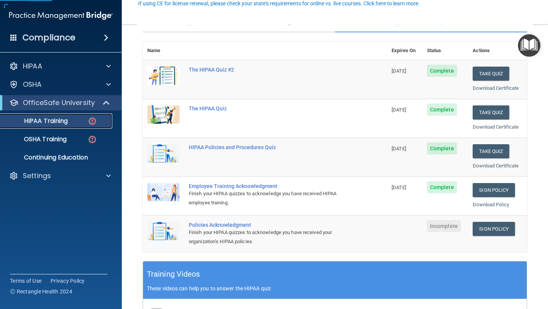
scroll to position [89, 0]
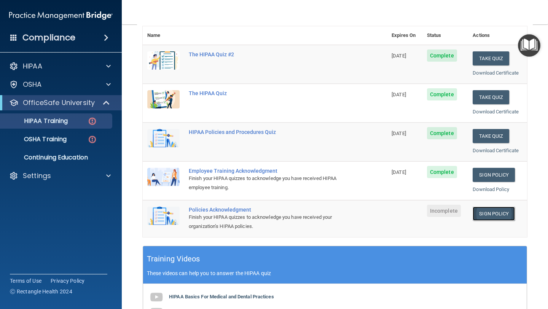
click at [500, 210] on link "Sign Policy" at bounding box center [493, 213] width 42 height 14
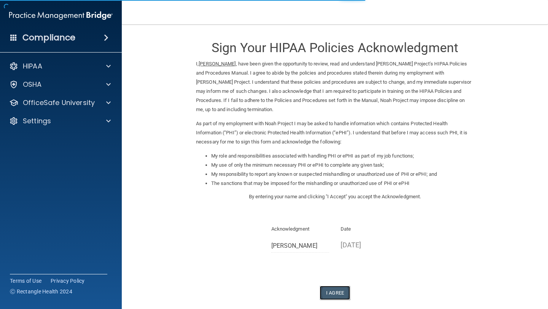
click at [330, 293] on button "I Agree" at bounding box center [334, 293] width 30 height 14
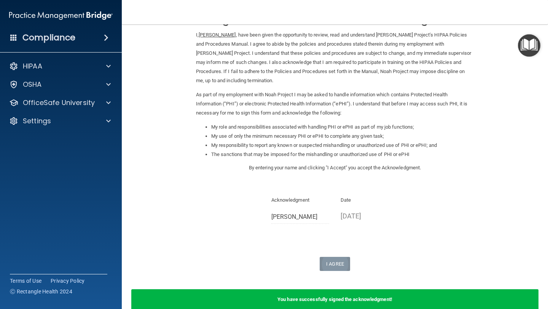
scroll to position [69, 0]
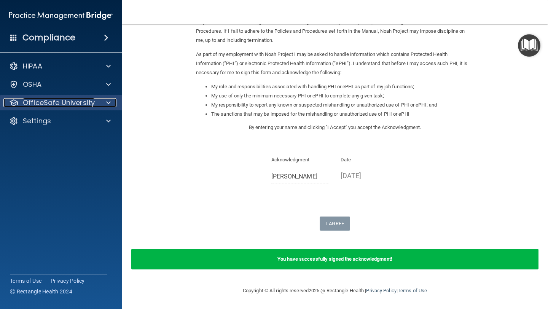
click at [89, 103] on p "OfficeSafe University" at bounding box center [59, 102] width 72 height 9
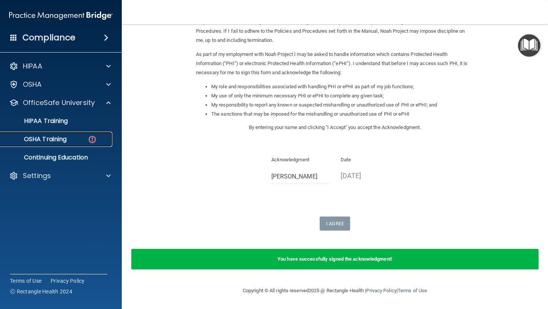
click at [80, 139] on div "OSHA Training" at bounding box center [57, 139] width 104 height 8
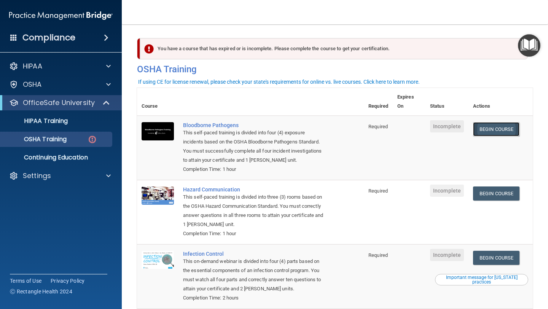
click at [500, 127] on link "Begin Course" at bounding box center [496, 129] width 46 height 14
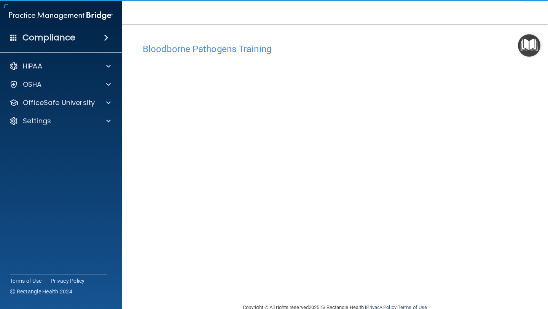
scroll to position [17, 0]
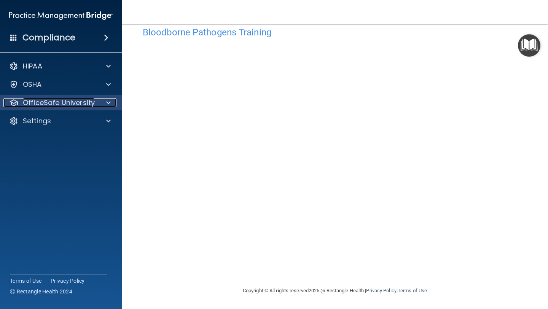
click at [79, 104] on p "OfficeSafe University" at bounding box center [59, 102] width 72 height 9
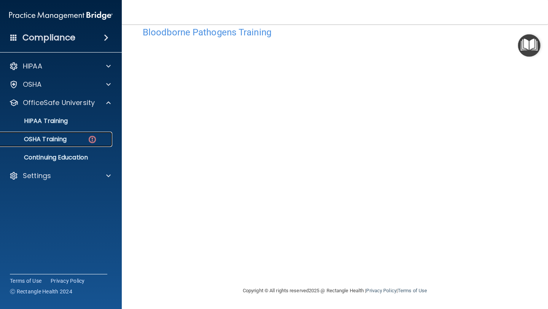
click at [71, 144] on link "OSHA Training" at bounding box center [52, 139] width 120 height 15
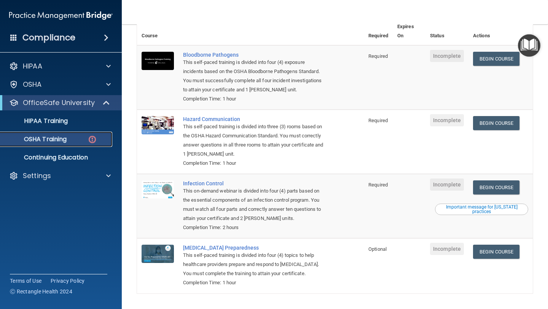
scroll to position [71, 0]
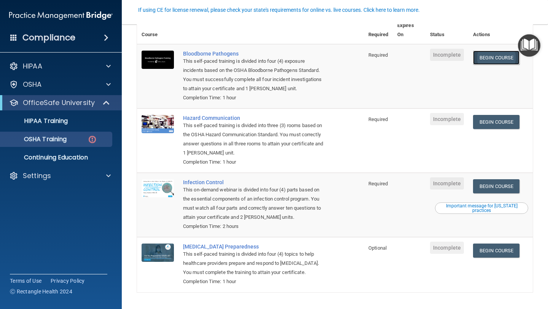
click at [494, 59] on link "Begin Course" at bounding box center [496, 58] width 46 height 14
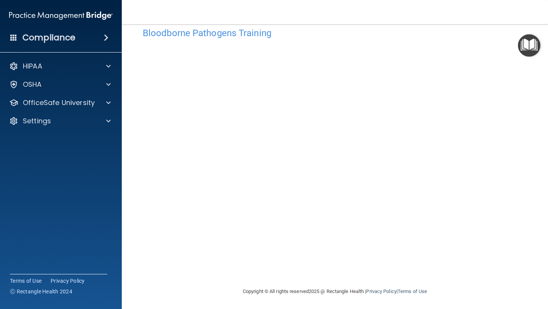
scroll to position [17, 0]
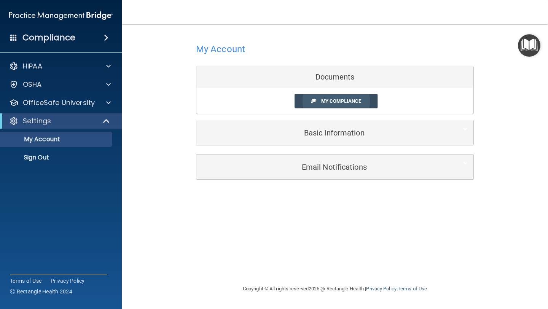
click at [329, 100] on span "My Compliance" at bounding box center [341, 101] width 40 height 6
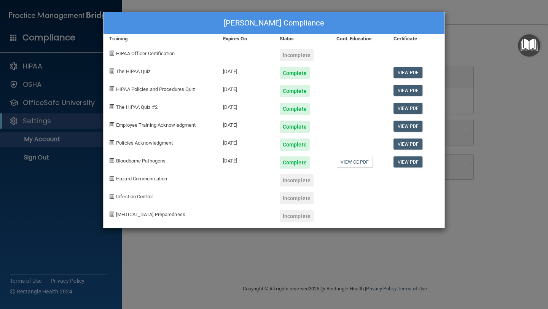
click at [296, 54] on div "Incomplete" at bounding box center [296, 55] width 34 height 12
click at [356, 253] on div "[PERSON_NAME] Compliance Training Expires On Status Cont. Education Certificate…" at bounding box center [274, 154] width 548 height 309
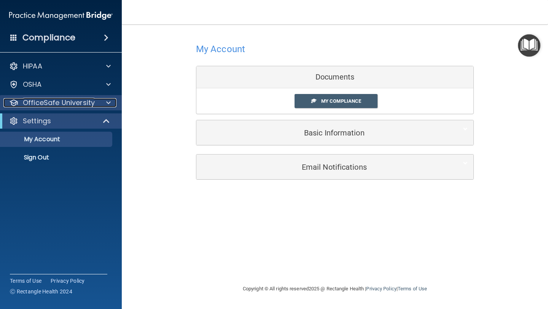
click at [76, 104] on p "OfficeSafe University" at bounding box center [59, 102] width 72 height 9
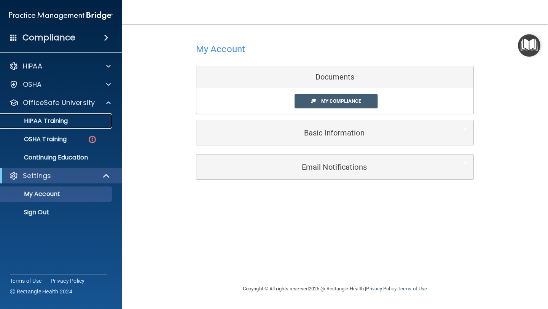
click at [68, 124] on div "HIPAA Training" at bounding box center [57, 121] width 104 height 8
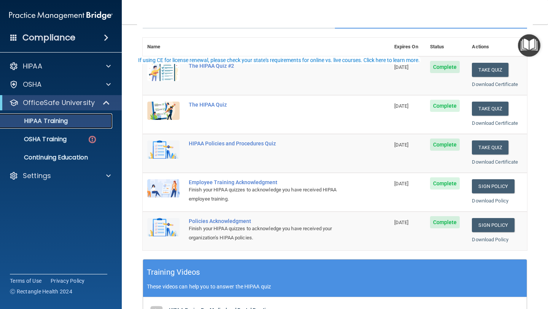
scroll to position [17, 0]
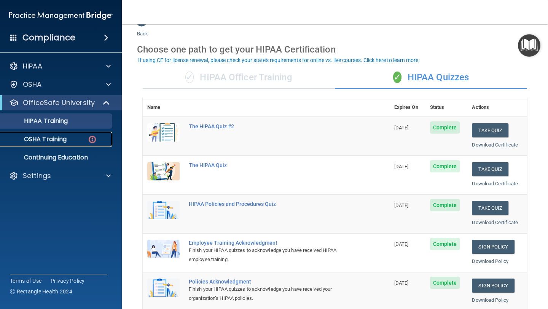
click at [75, 142] on div "OSHA Training" at bounding box center [57, 139] width 104 height 8
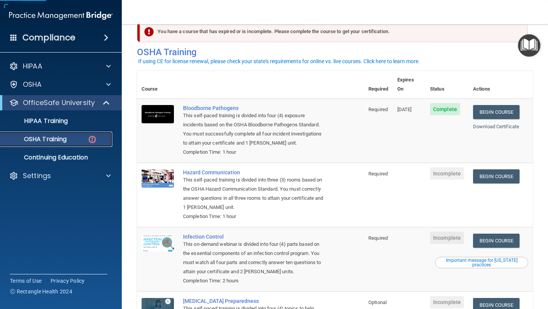
scroll to position [86, 0]
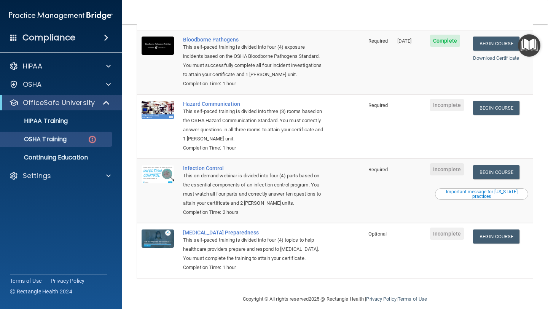
click at [60, 38] on h4 "Compliance" at bounding box center [48, 37] width 53 height 11
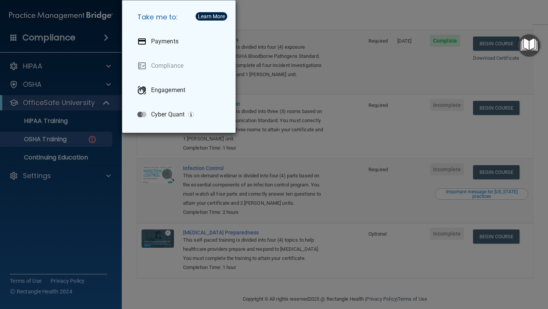
click at [60, 38] on div "Take me to: Payments Compliance Engagement Cyber Quant" at bounding box center [274, 154] width 548 height 309
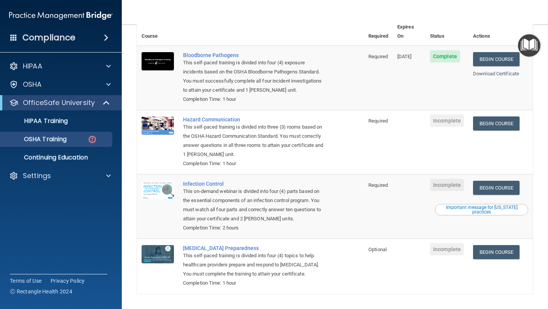
scroll to position [68, 0]
